Goal: Task Accomplishment & Management: Use online tool/utility

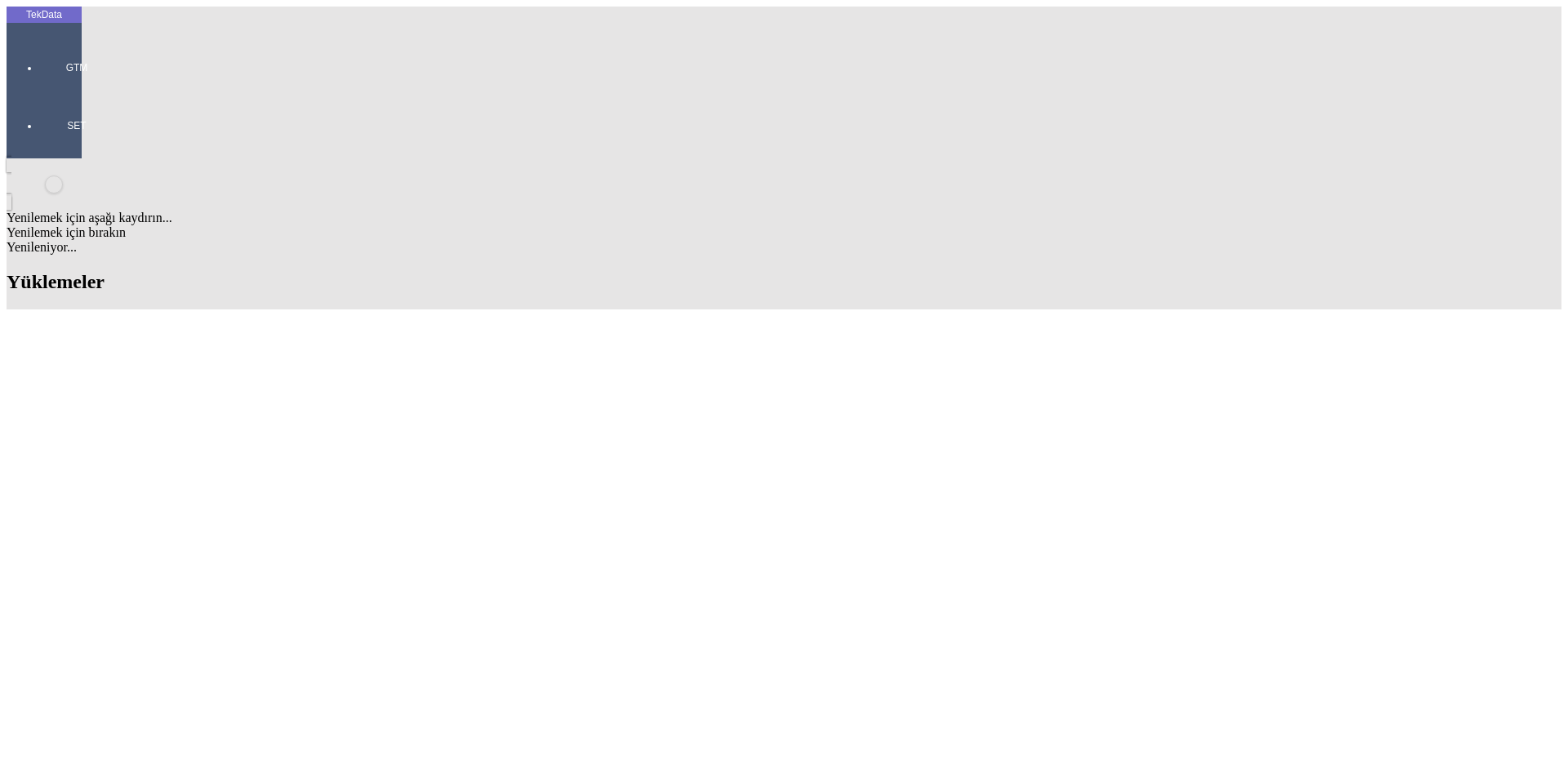
scroll to position [163, 0]
drag, startPoint x: 675, startPoint y: 538, endPoint x: 766, endPoint y: 539, distance: 91.0
copy tr "BDF2025000000467"
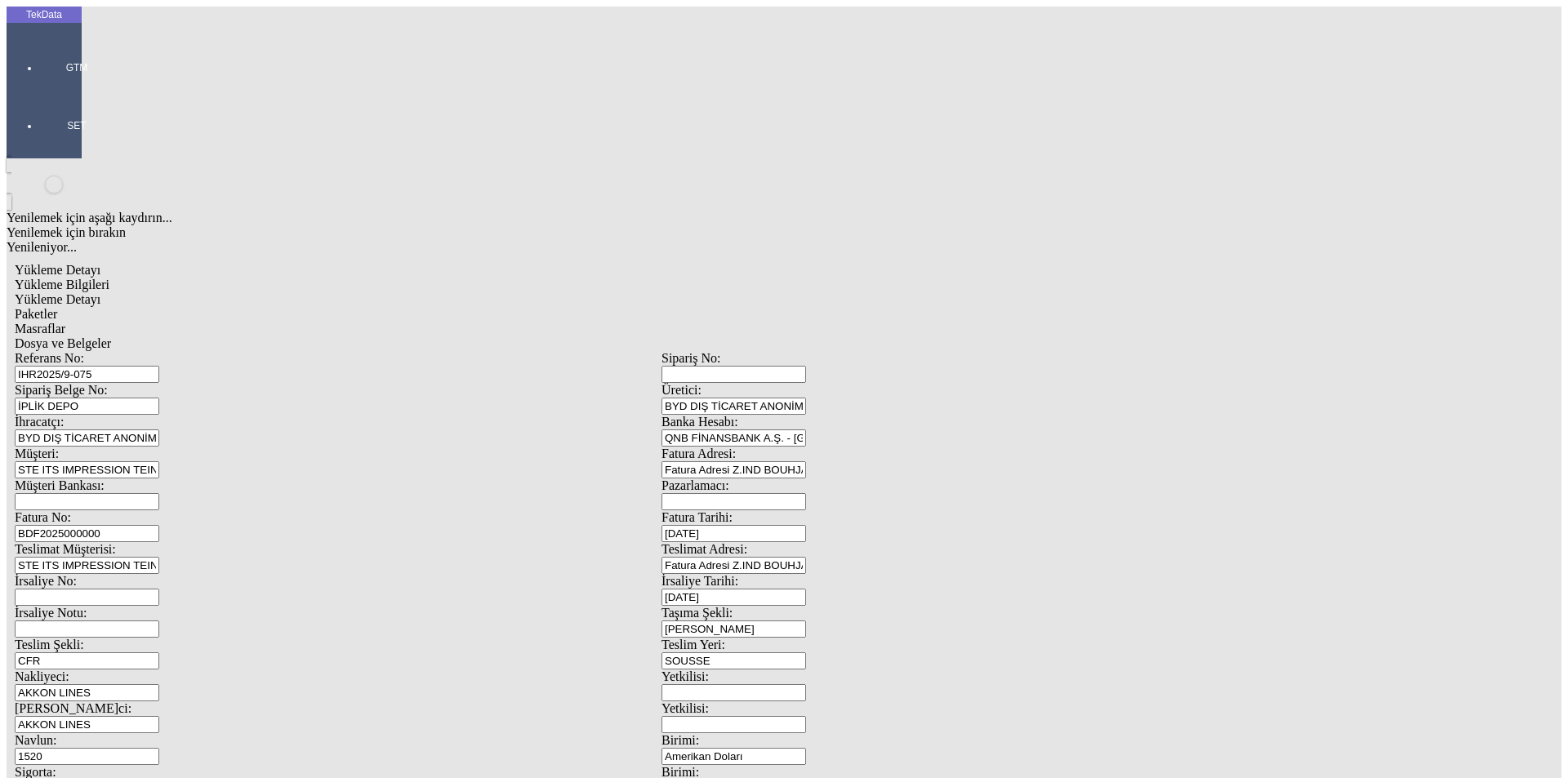
click at [160, 526] on input "BDF2025000000" at bounding box center [87, 534] width 145 height 17
drag, startPoint x: 343, startPoint y: 269, endPoint x: 88, endPoint y: 269, distance: 255.0
click at [88, 351] on div "Referans No: [STREET_ADDRESS] DEPO Üretici: BYD DIŞ TİCARET ANONİM ŞİRKETİ İhra…" at bounding box center [662, 733] width 1294 height 765
paste input "BDF2025000000467"
drag, startPoint x: 246, startPoint y: 271, endPoint x: 114, endPoint y: 274, distance: 132.0
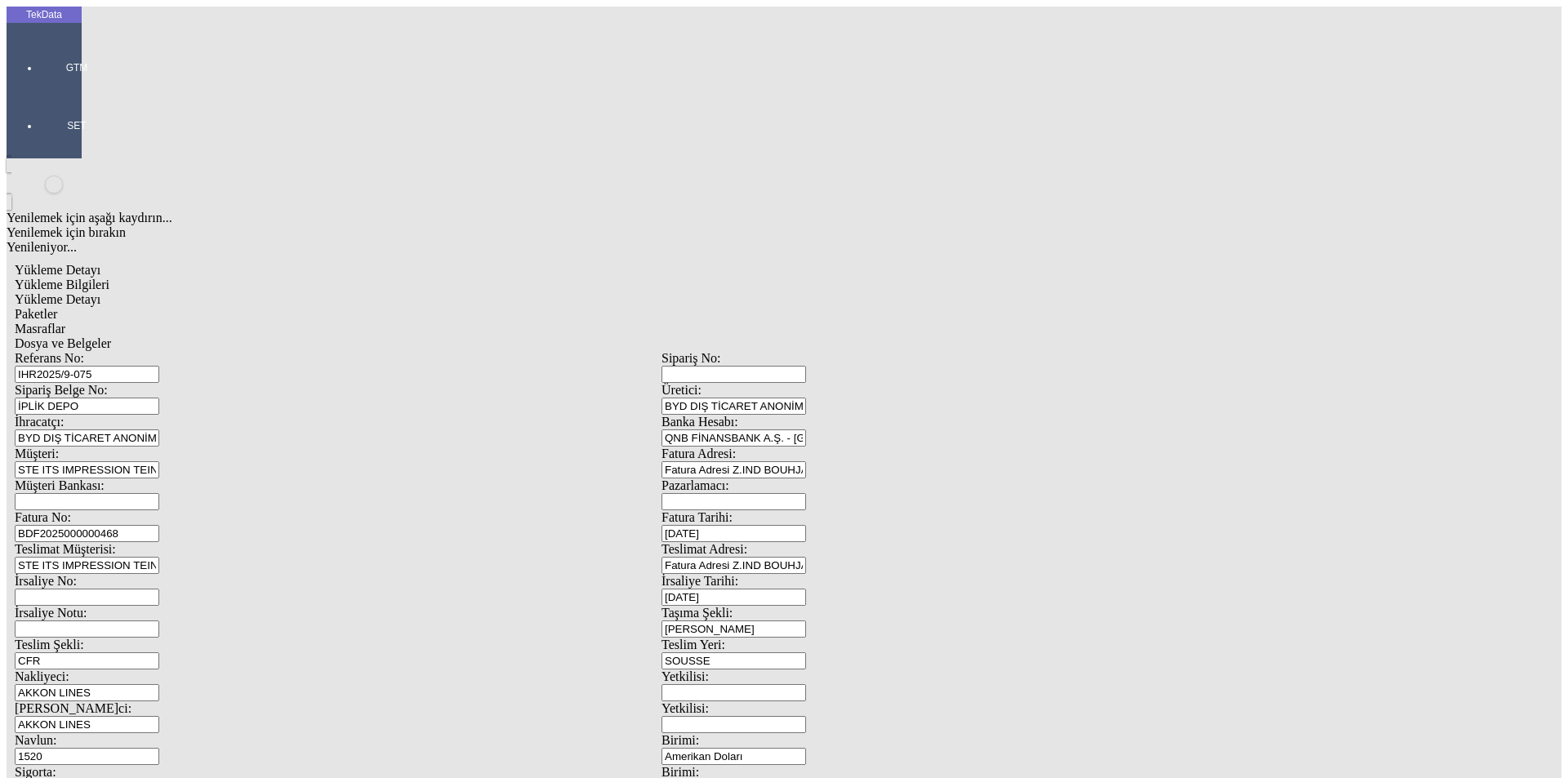
click at [114, 511] on div "Fatura No: BDF2025000000468" at bounding box center [338, 526] width 647 height 32
type input "BDF2025000000468"
click at [733, 511] on span "Fatura Tarihi:" at bounding box center [697, 517] width 71 height 14
click at [806, 526] on input "[DATE]" at bounding box center [734, 534] width 145 height 17
